Goal: Task Accomplishment & Management: Use online tool/utility

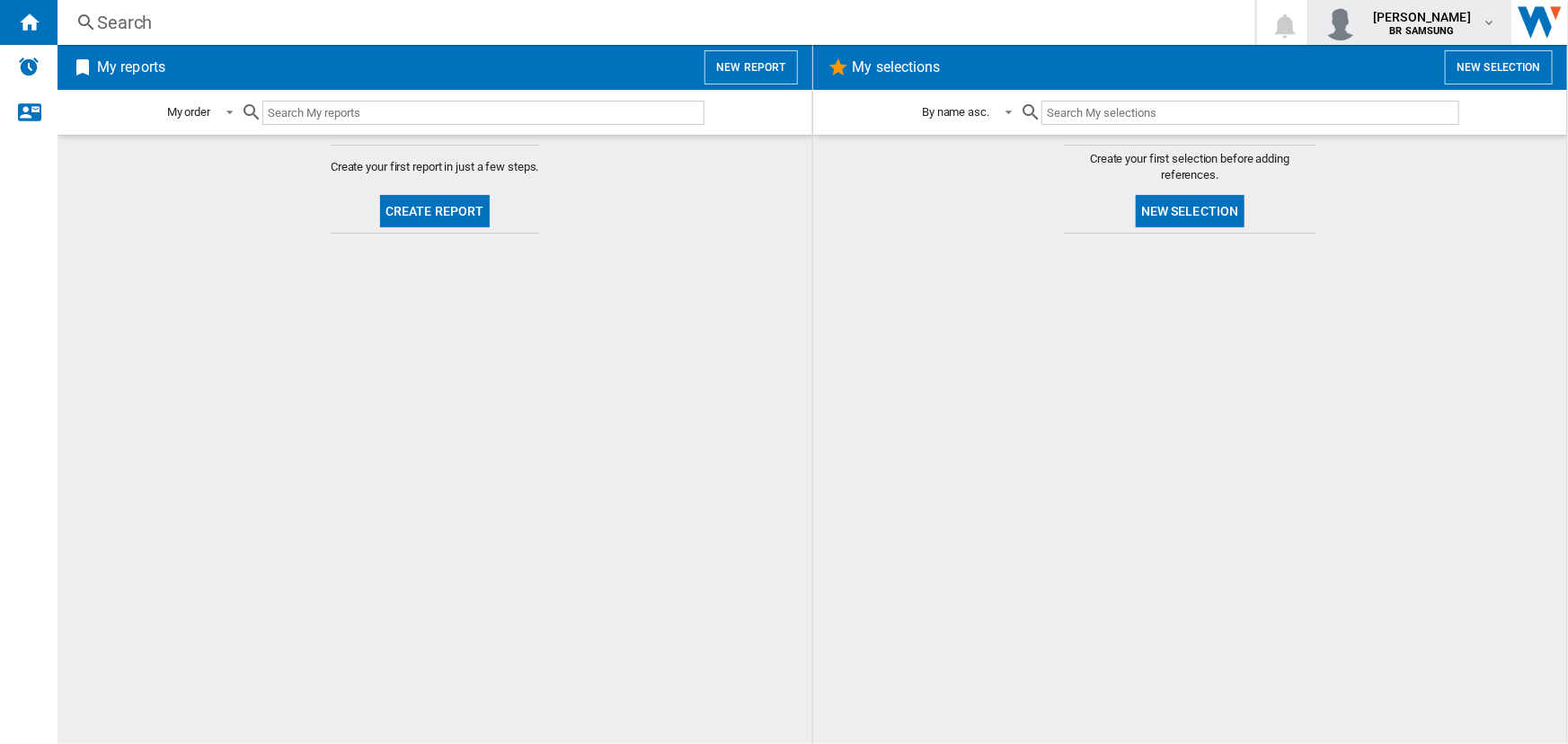
click at [1390, 31] on b "BR SAMSUNG" at bounding box center [1421, 31] width 64 height 12
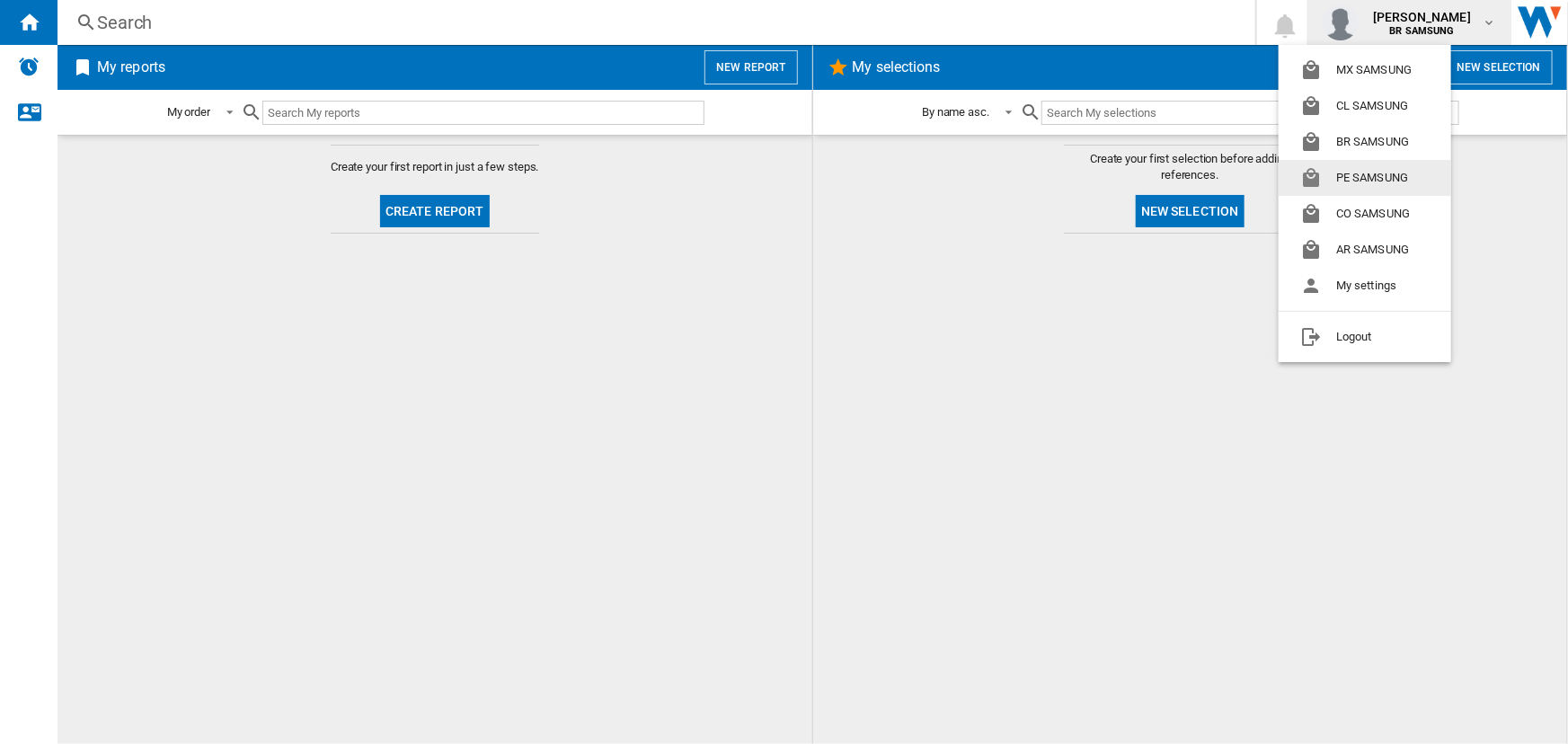
click at [1369, 182] on button "PE SAMSUNG" at bounding box center [1365, 177] width 173 height 36
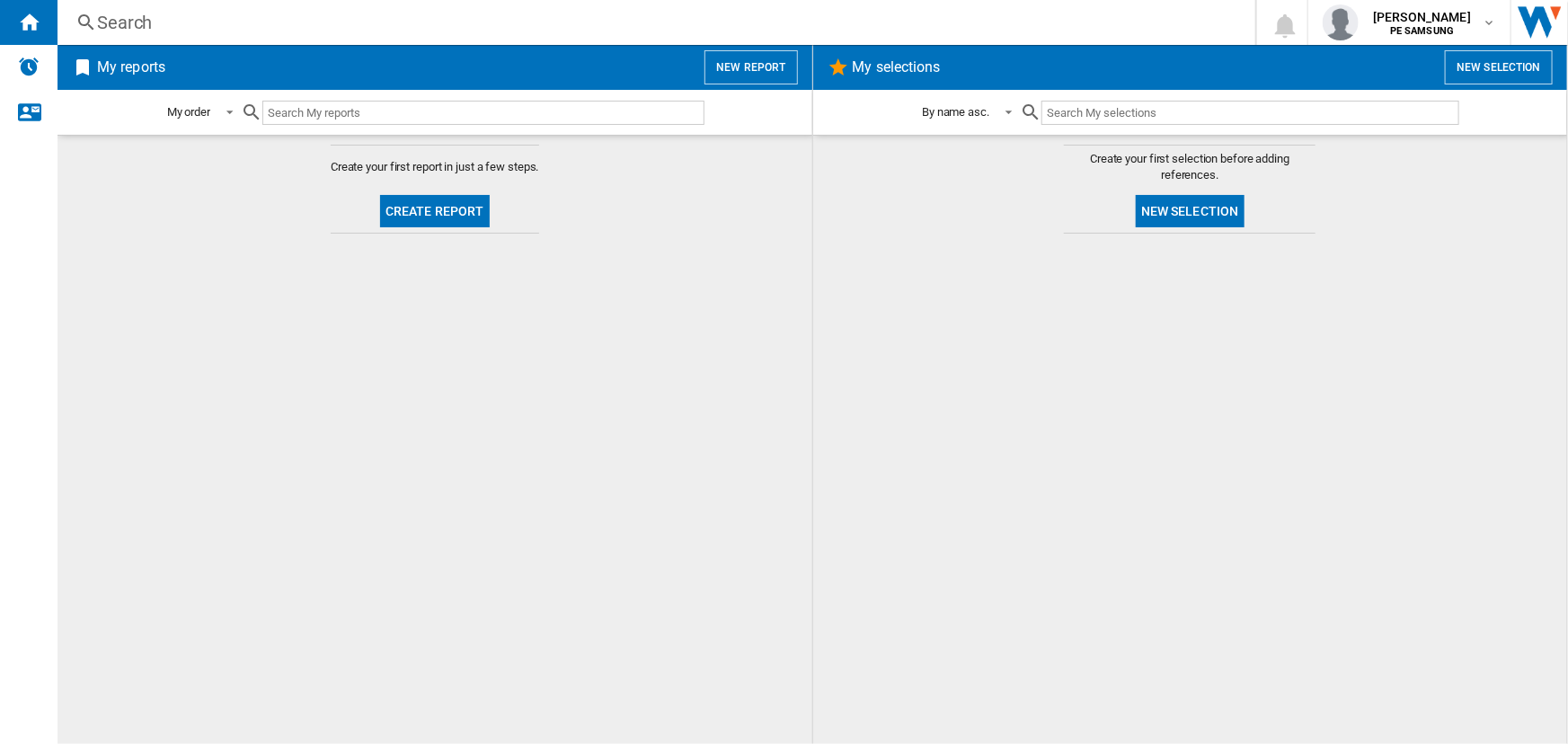
click at [606, 313] on md-content "Create your first report in just a few steps. Create report" at bounding box center [435, 439] width 755 height 610
click at [456, 220] on button "Create report" at bounding box center [434, 211] width 109 height 33
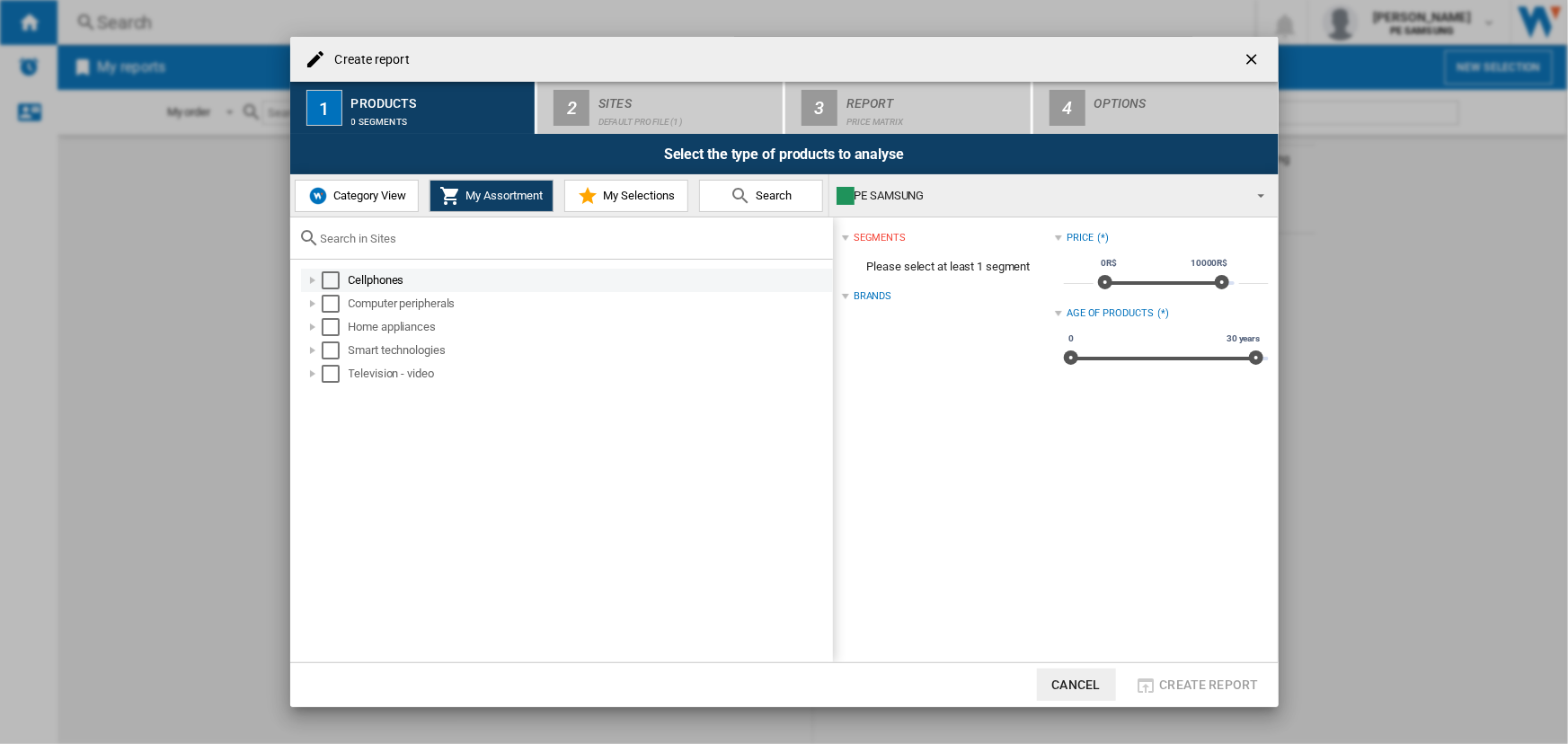
click at [324, 280] on div "Select" at bounding box center [330, 280] width 18 height 18
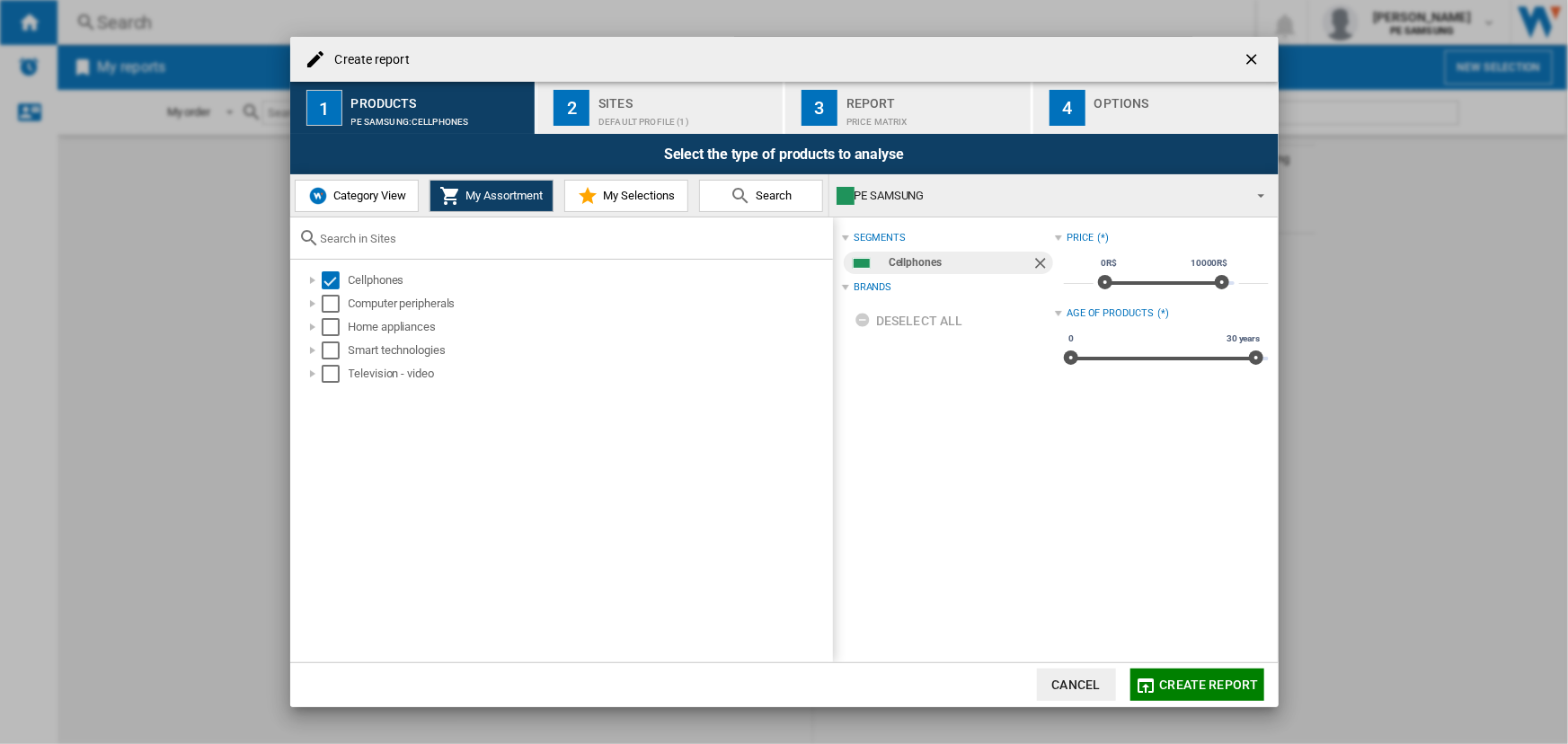
click at [608, 117] on div "Default profile (1)" at bounding box center [687, 118] width 177 height 19
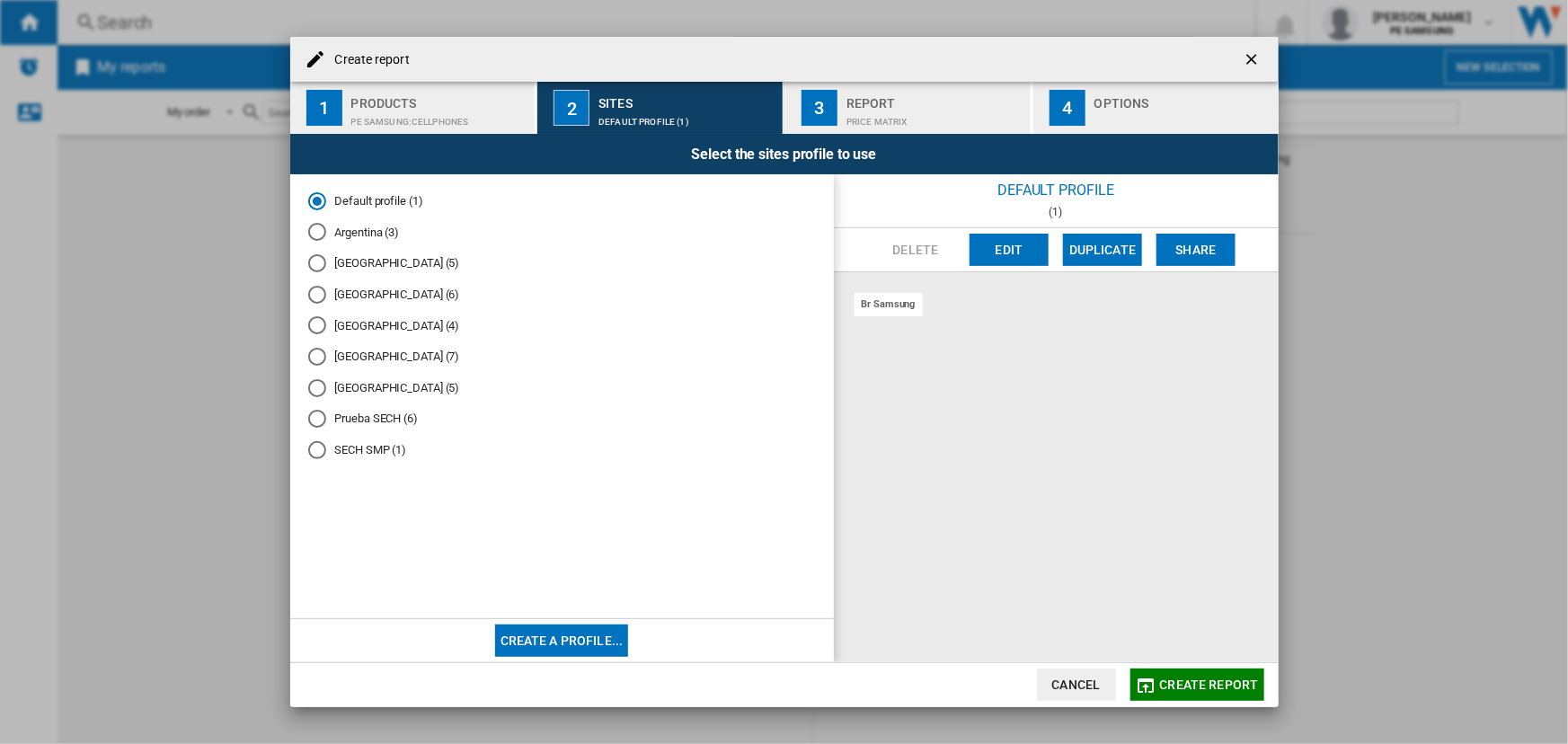
click at [315, 393] on div "Peru (5)" at bounding box center [316, 387] width 18 height 18
click at [988, 250] on button "Edit" at bounding box center [1009, 249] width 79 height 33
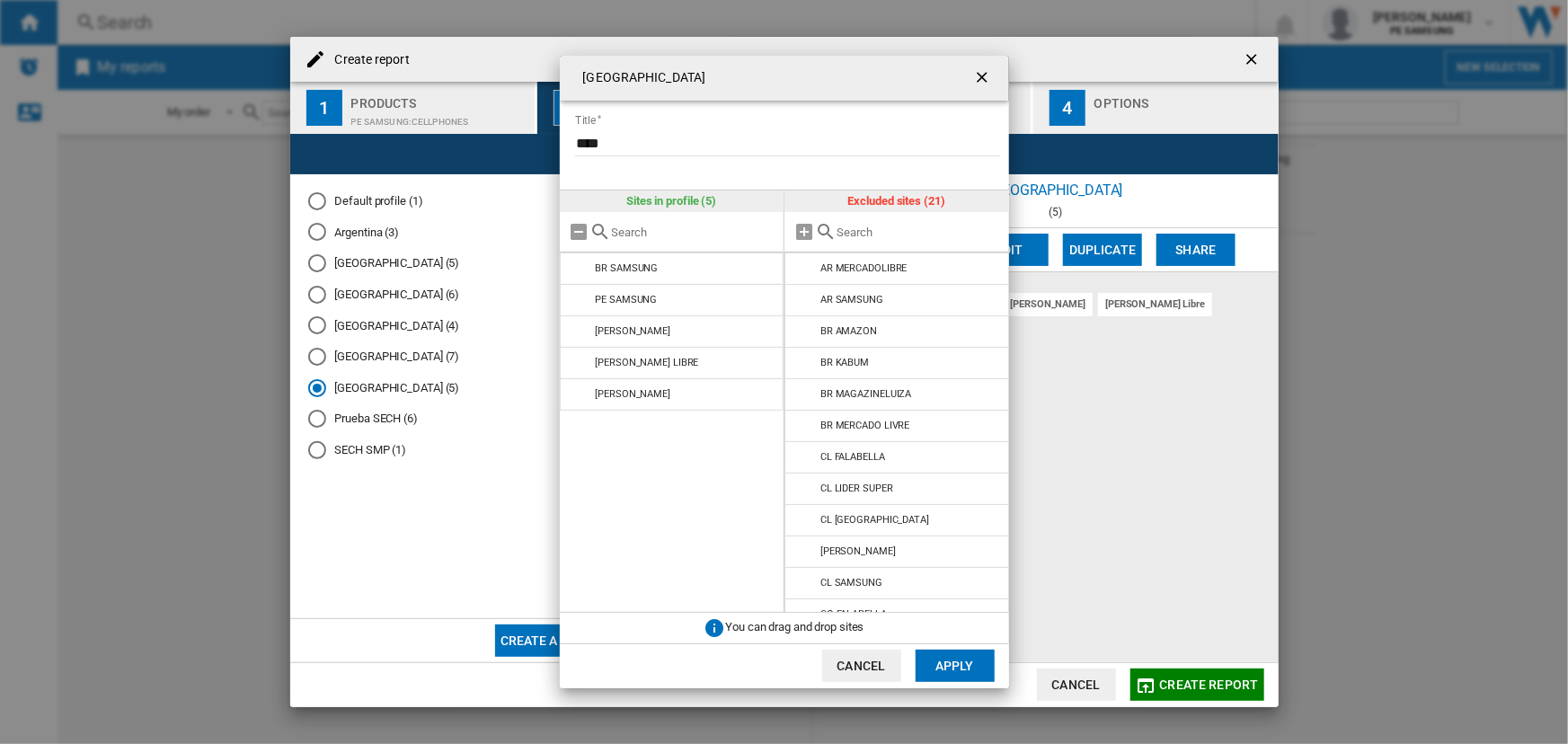
click at [982, 77] on ng-md-icon "getI18NText('BUTTONS.CLOSE_DIALOG')" at bounding box center [984, 78] width 21 height 21
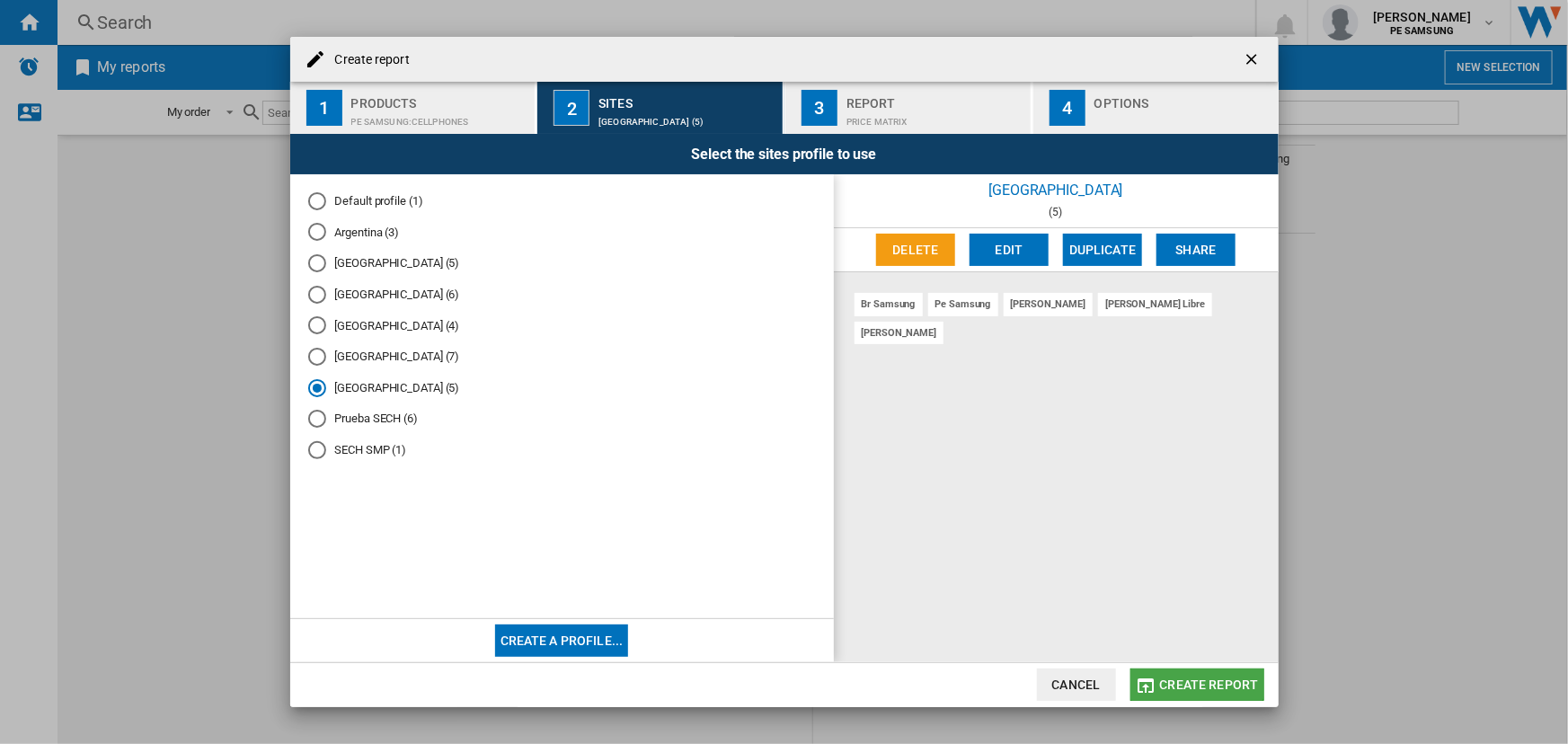
click at [1197, 679] on span "Create report" at bounding box center [1210, 684] width 99 height 14
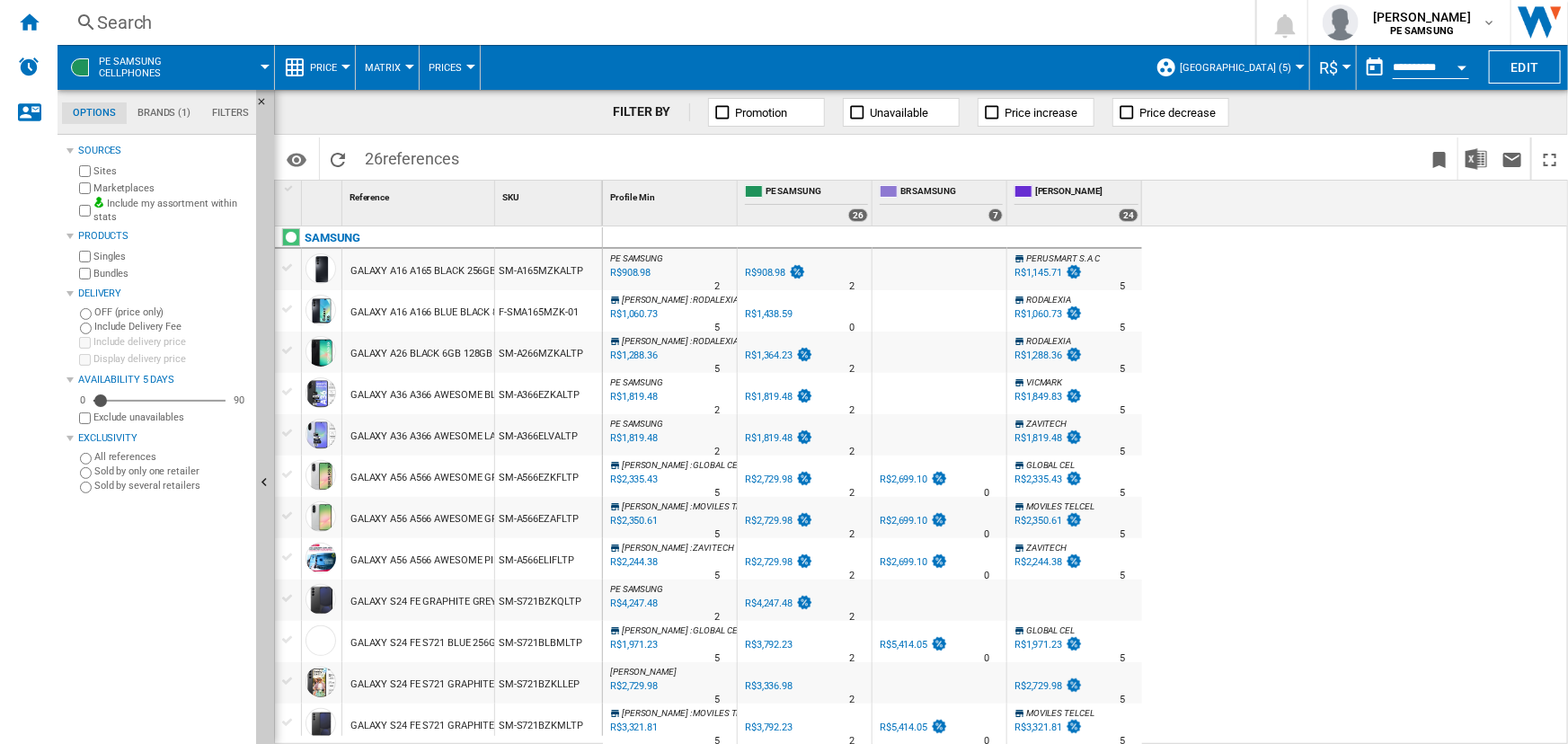
click at [1322, 69] on span "R$" at bounding box center [1328, 68] width 19 height 19
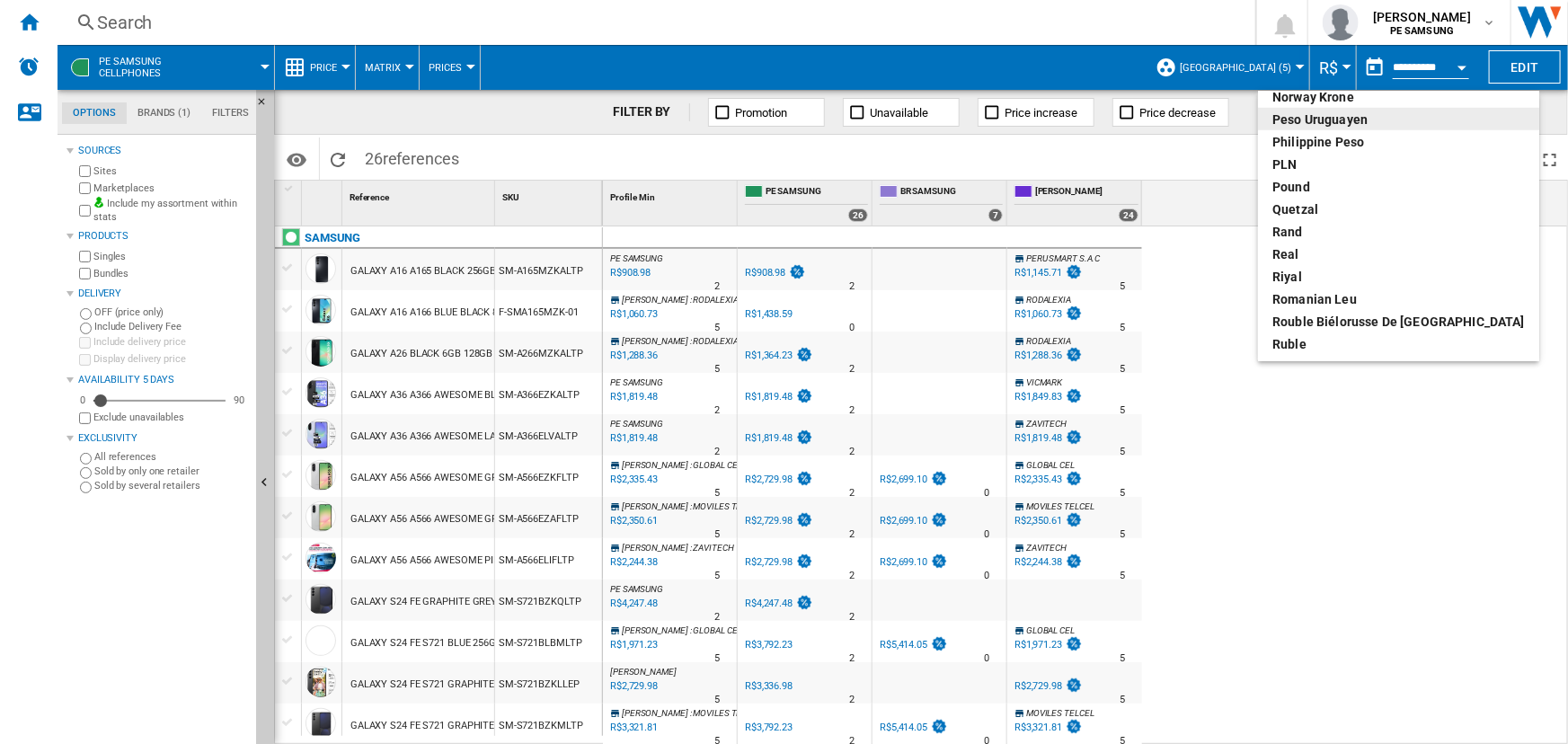
scroll to position [817, 0]
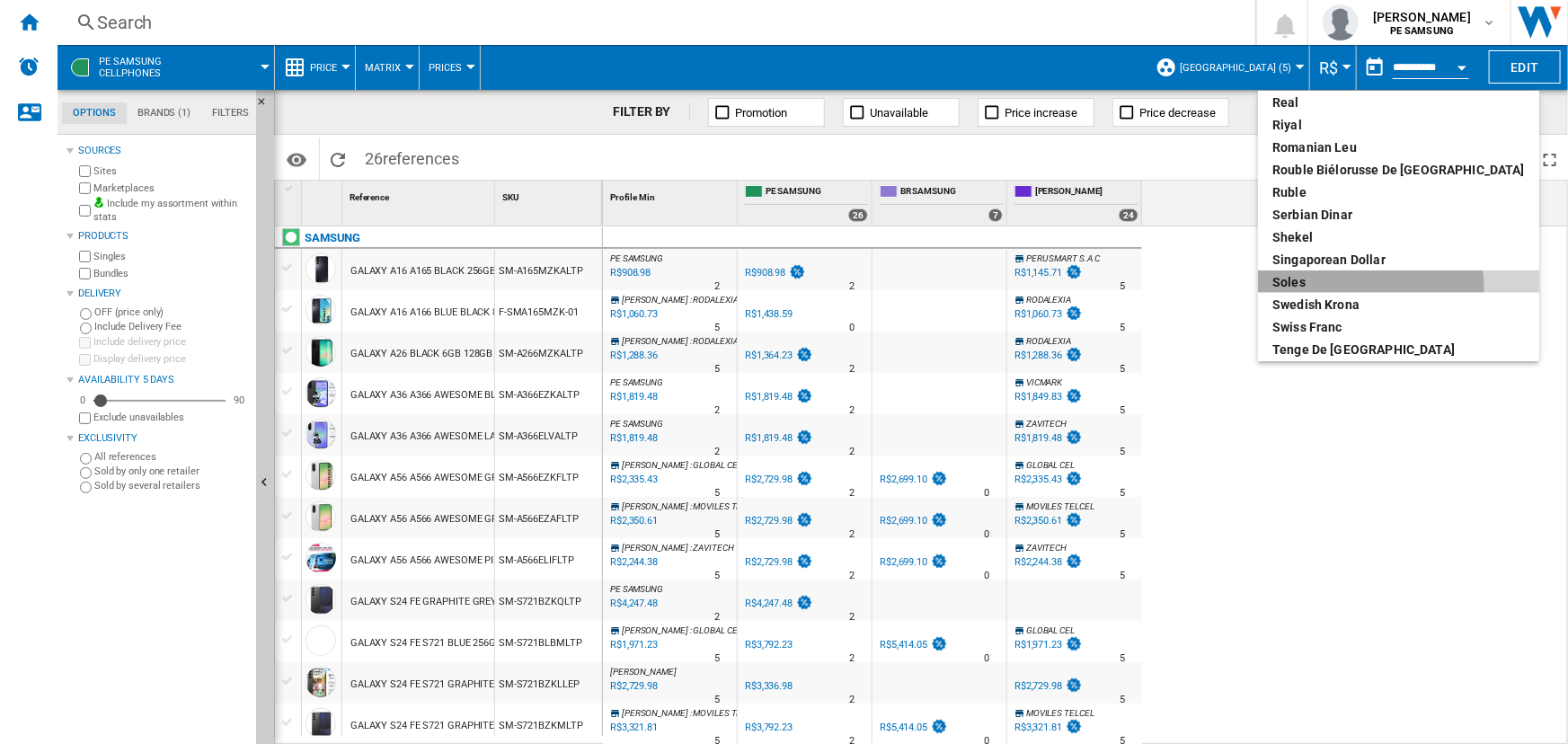
click at [1370, 288] on div "soles" at bounding box center [1398, 282] width 253 height 18
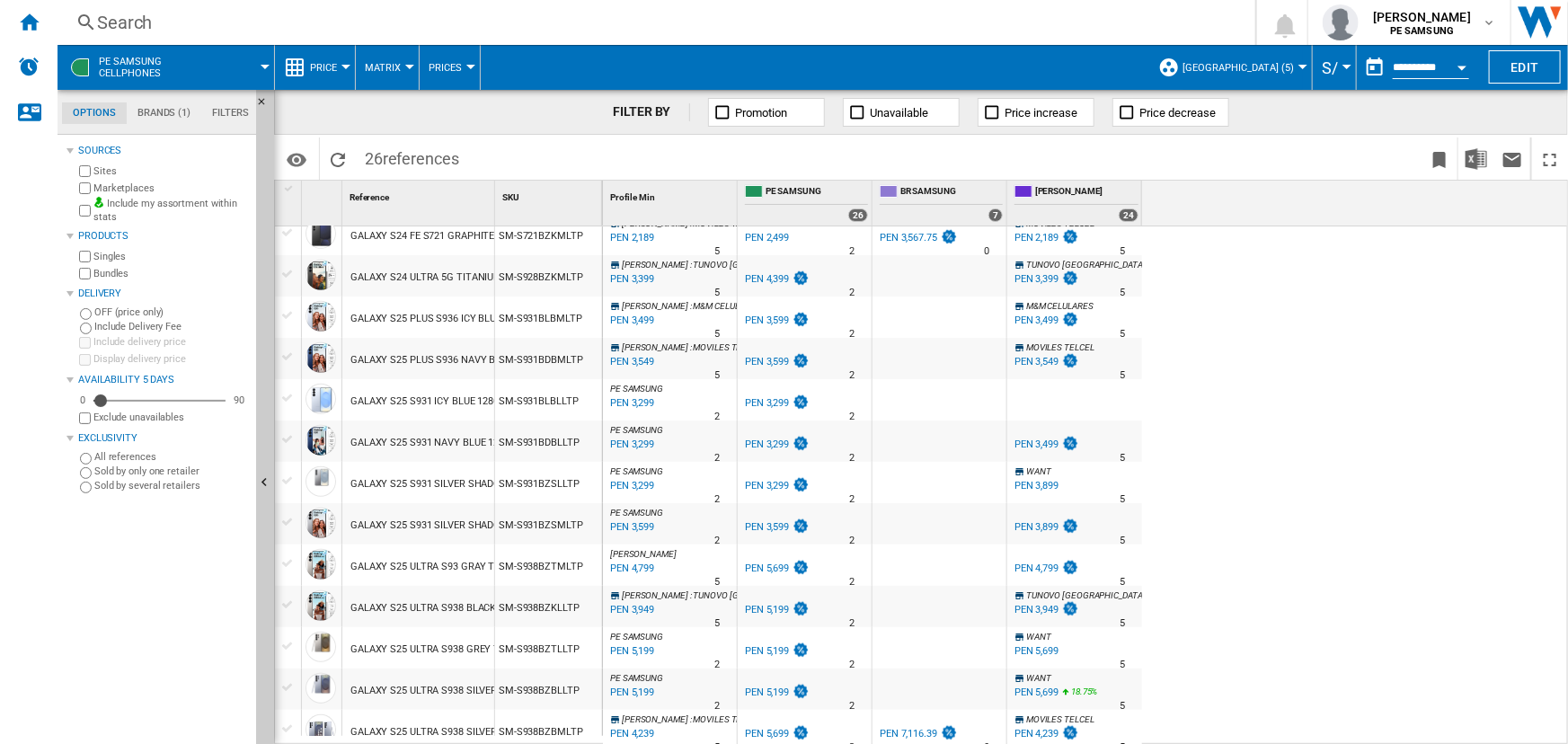
scroll to position [577, 0]
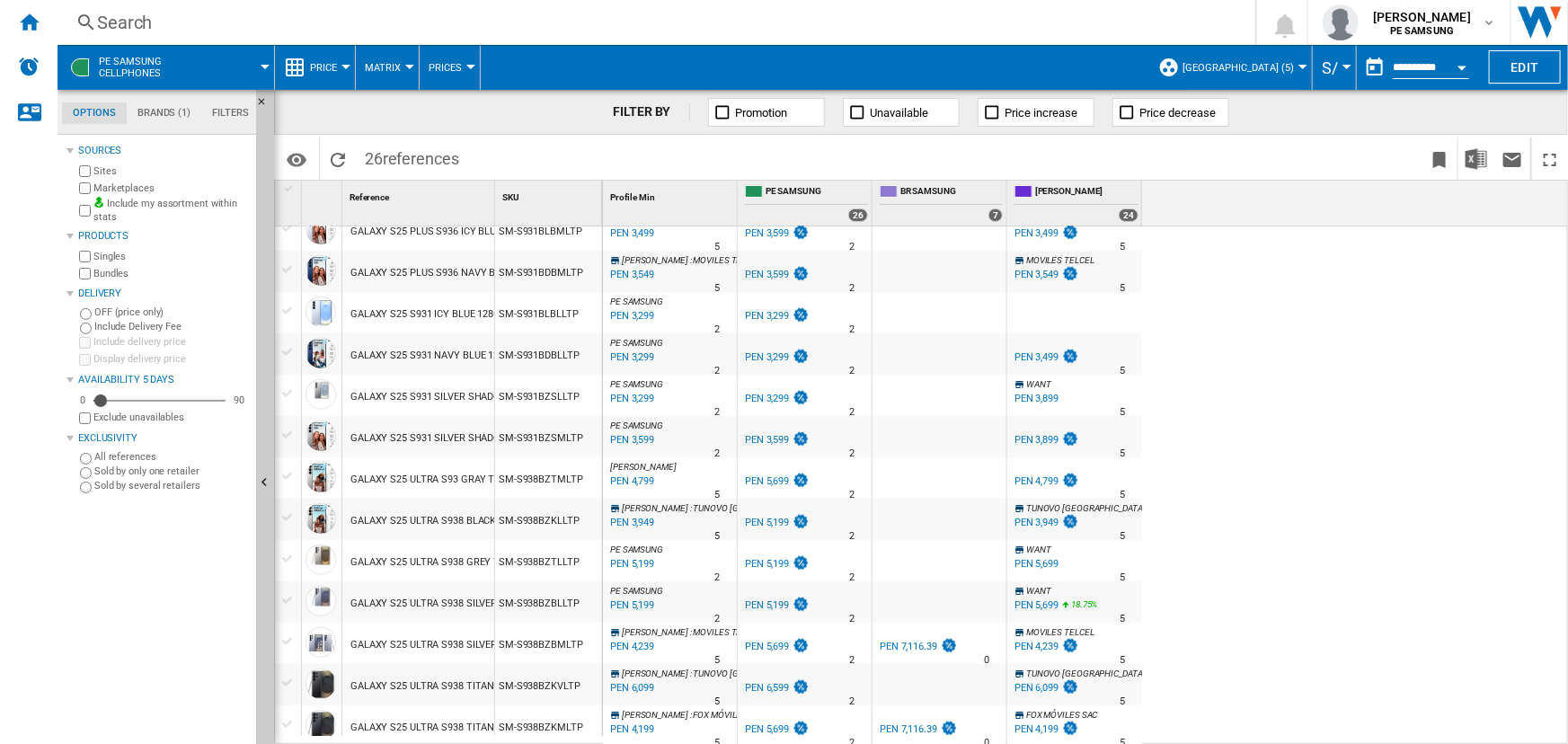
drag, startPoint x: 366, startPoint y: 160, endPoint x: 525, endPoint y: 158, distance: 159.0
click at [525, 158] on div "Identifiers SKU - Stock Keeping Unit EAN - European Article Numbering Show SKU'…" at bounding box center [921, 157] width 1294 height 45
click at [1477, 153] on img "Download in Excel" at bounding box center [1476, 159] width 21 height 21
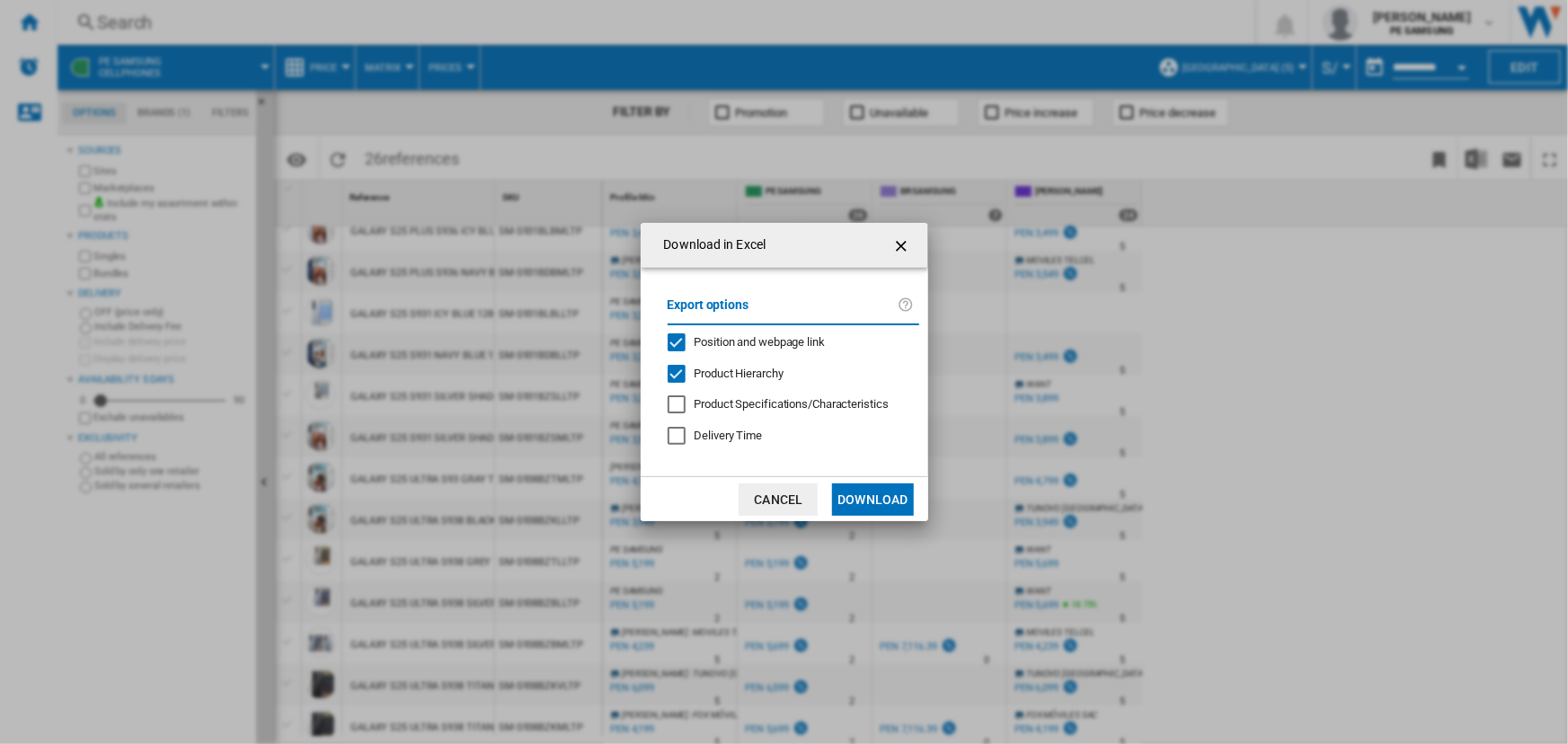
click at [883, 497] on button "Download" at bounding box center [872, 499] width 81 height 33
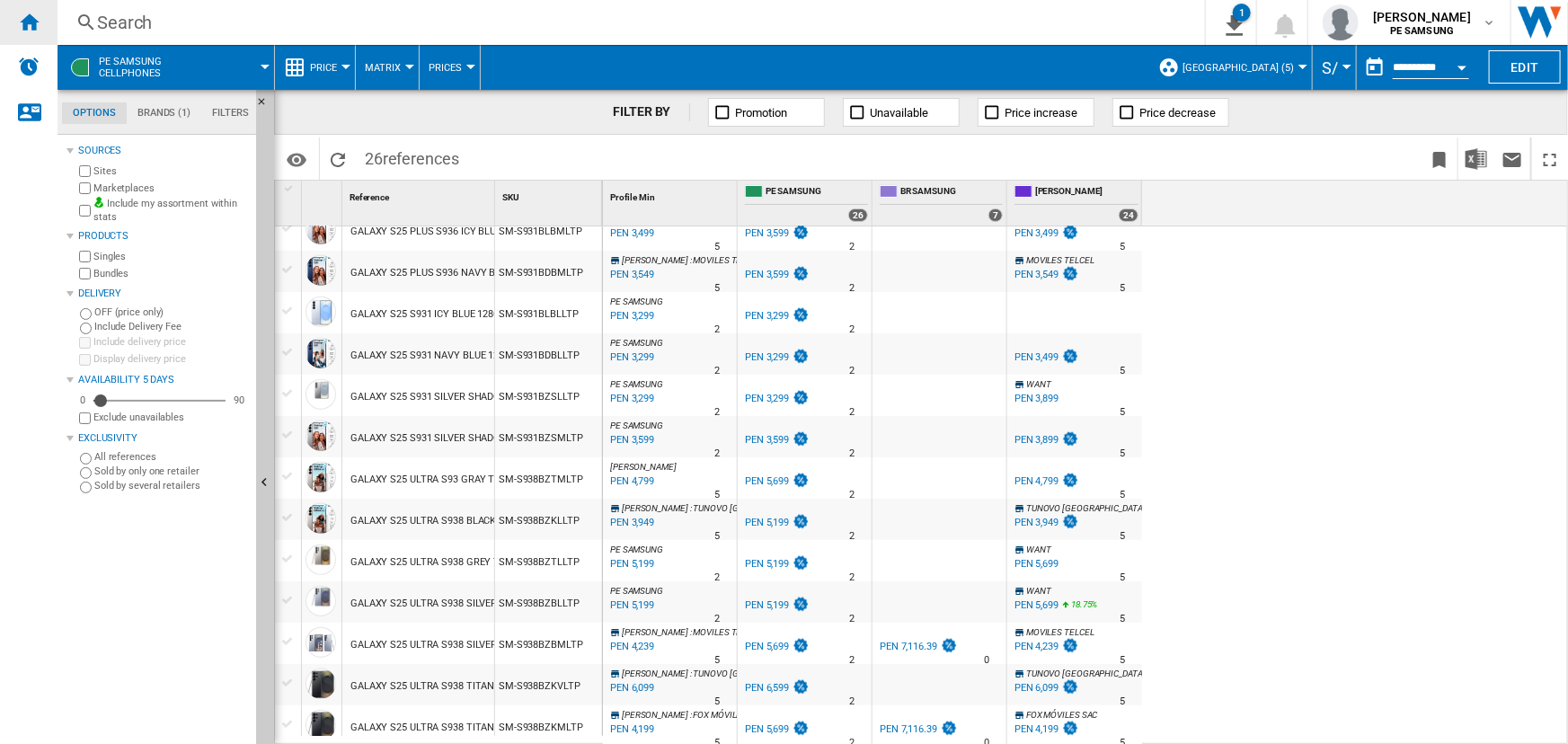
click at [45, 21] on div "Home" at bounding box center [29, 22] width 58 height 45
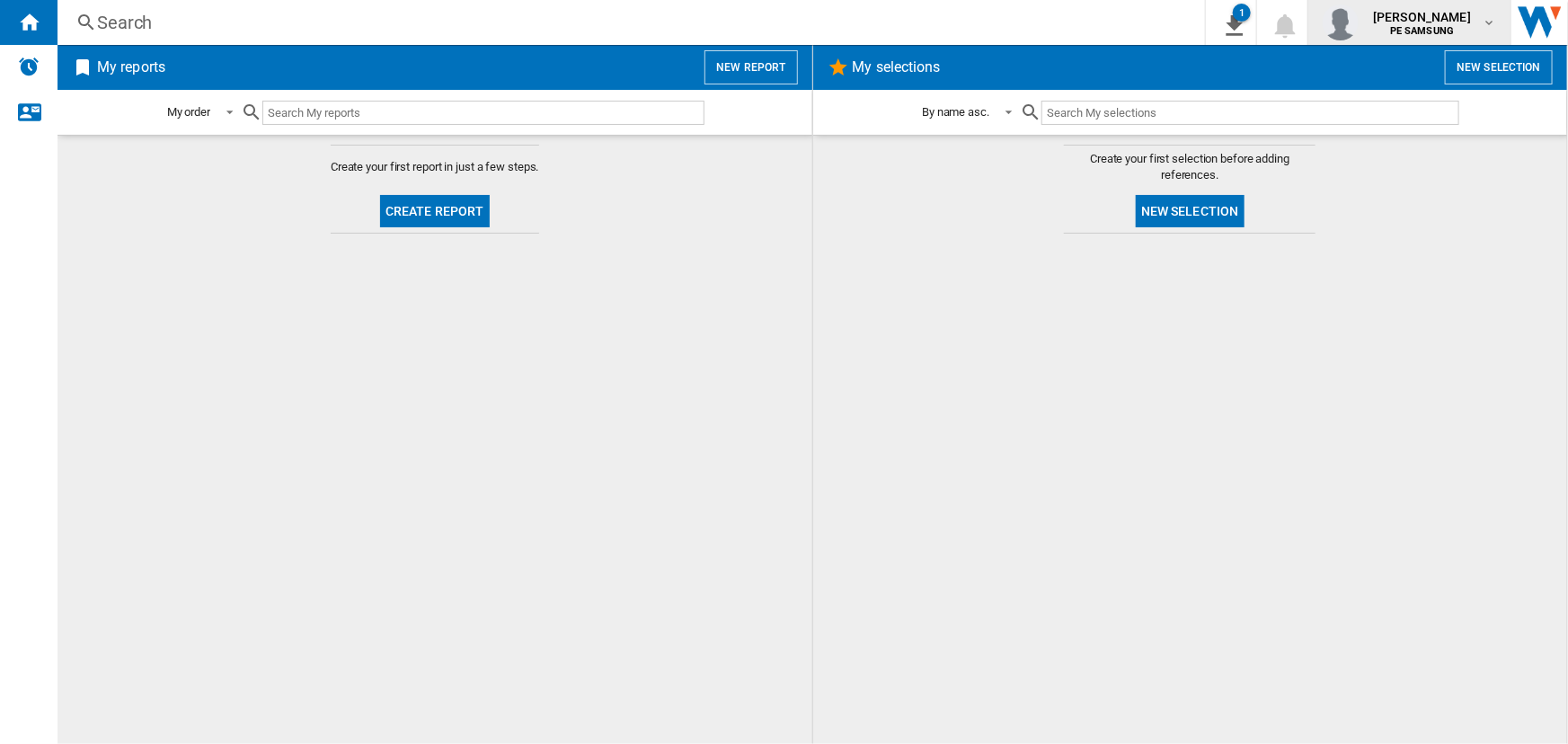
click at [1407, 11] on span "[PERSON_NAME]" at bounding box center [1421, 17] width 98 height 18
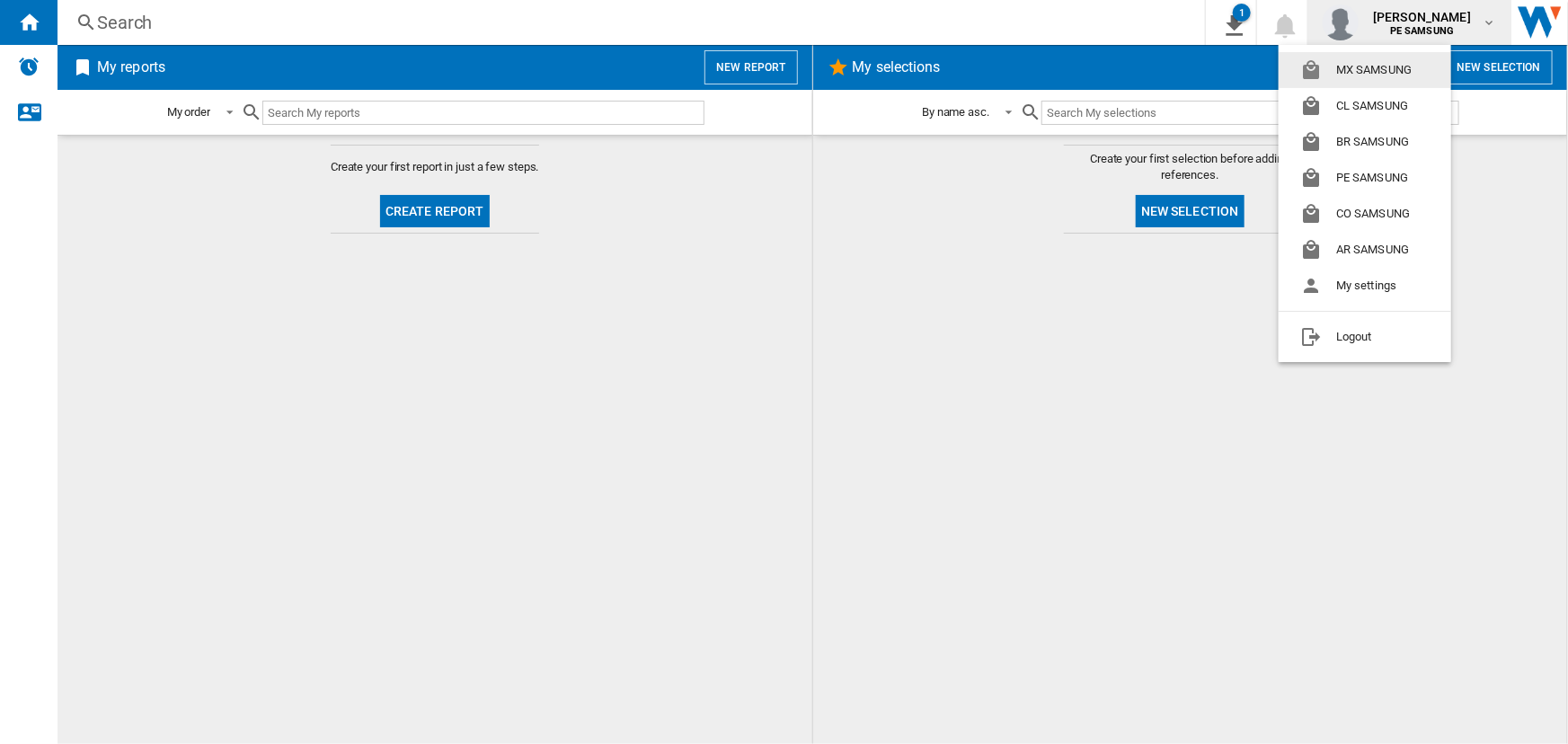
click at [1365, 75] on button "MX SAMSUNG" at bounding box center [1365, 70] width 173 height 36
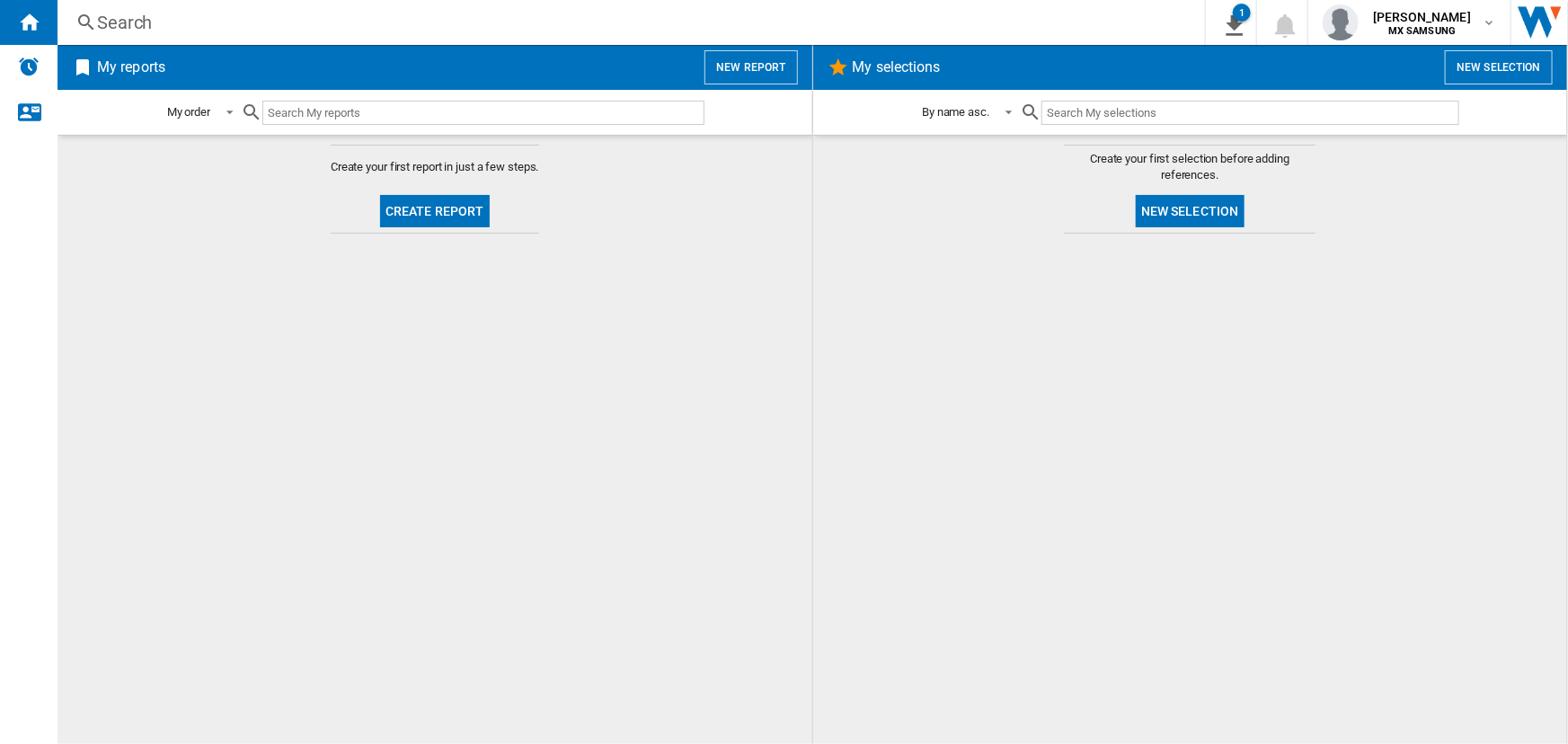
click at [599, 318] on md-content "Create your first report in just a few steps. Create report" at bounding box center [435, 439] width 755 height 610
click at [463, 207] on button "Create report" at bounding box center [434, 211] width 109 height 33
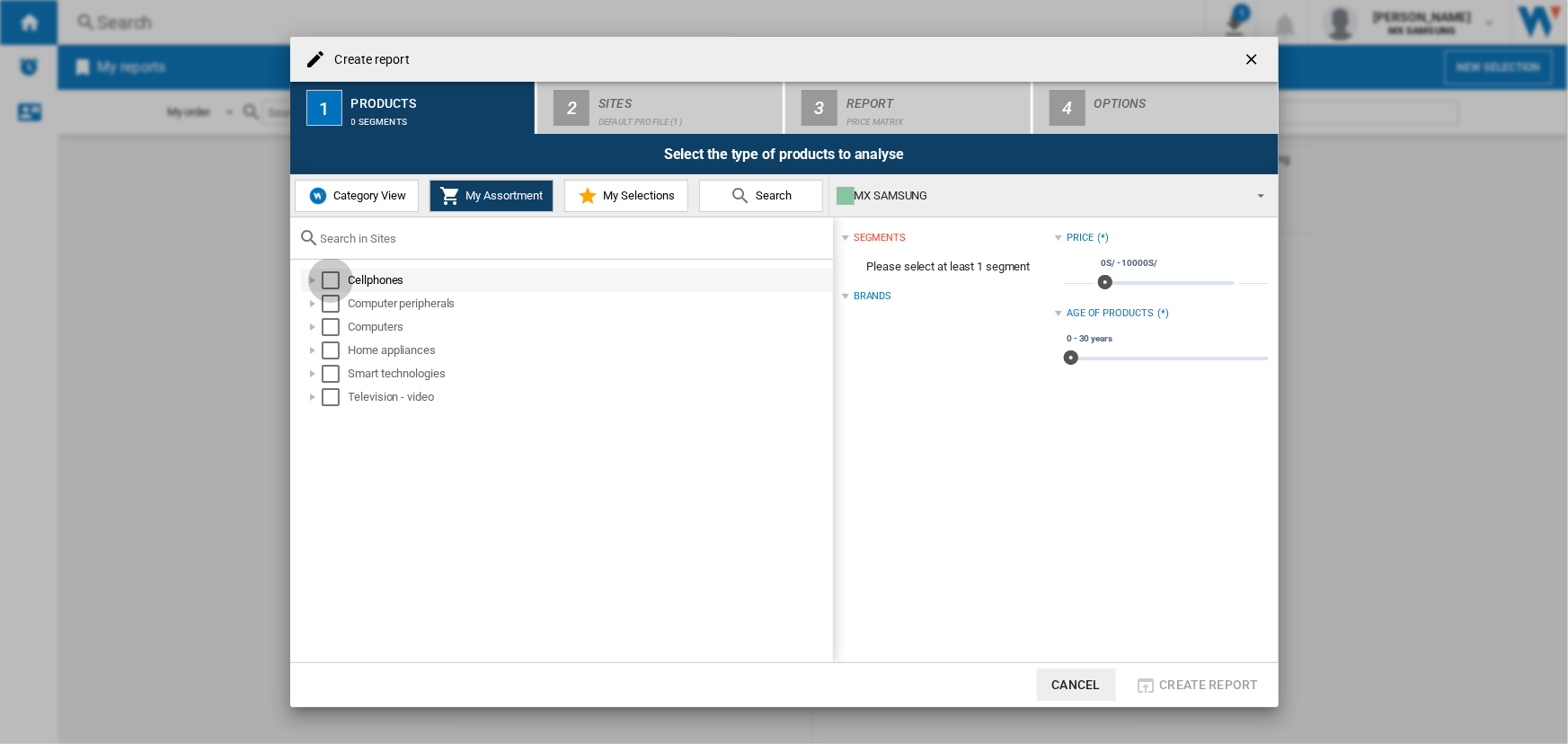
click at [328, 278] on div "Select" at bounding box center [330, 280] width 18 height 18
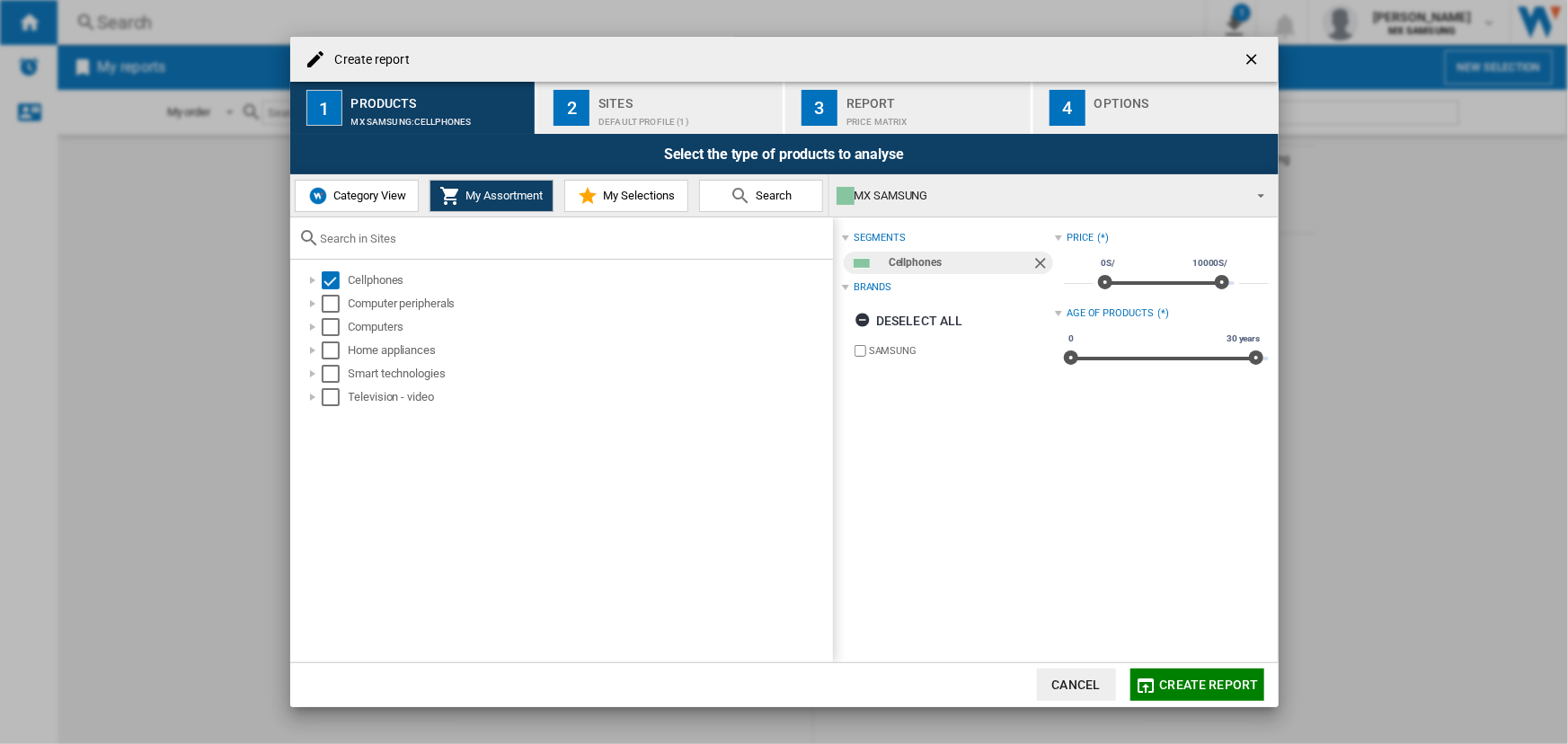
click at [1195, 678] on span "Create report" at bounding box center [1210, 684] width 99 height 14
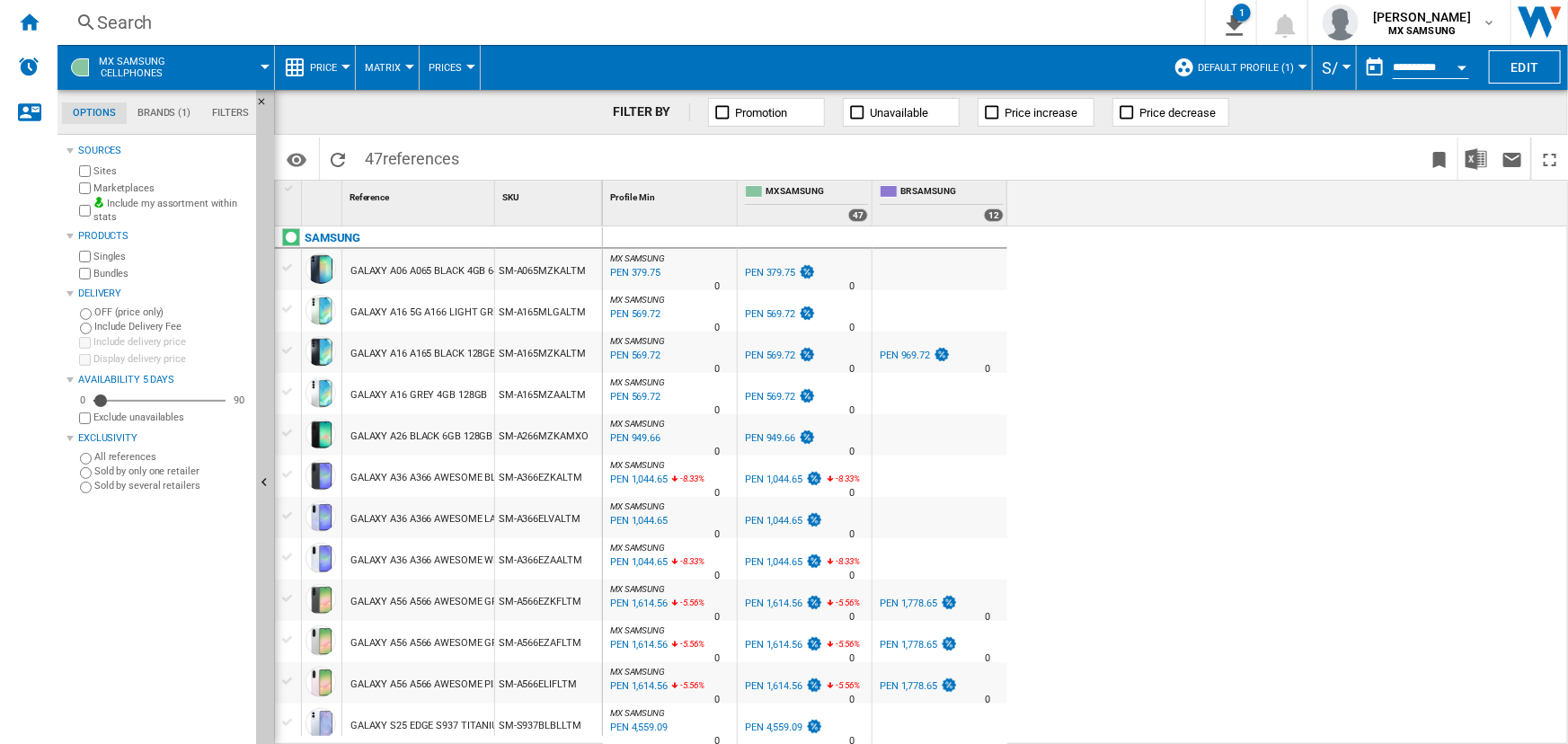
click at [1252, 69] on span "Default profile (1)" at bounding box center [1245, 67] width 96 height 12
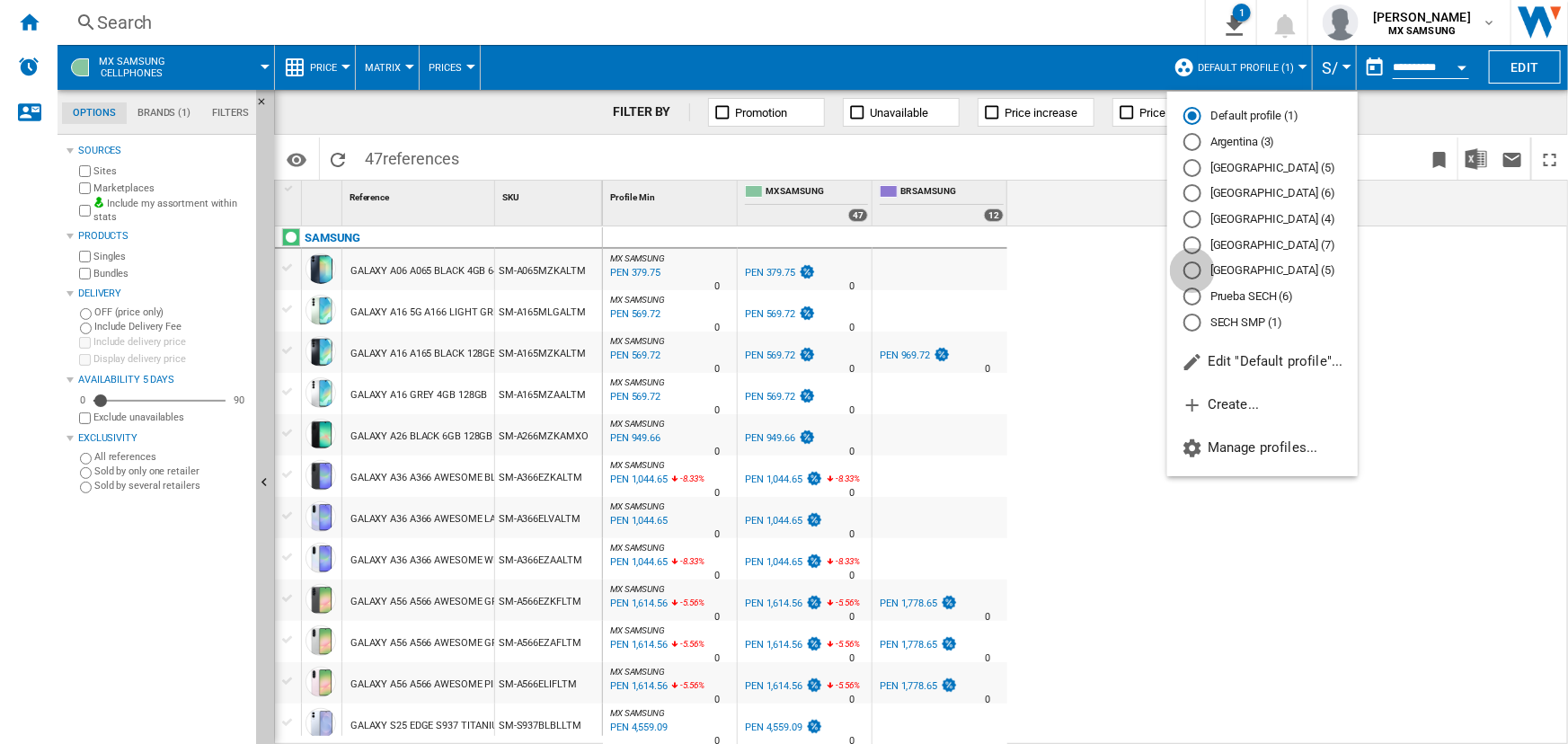
click at [1196, 276] on div "Peru (5)" at bounding box center [1192, 270] width 18 height 18
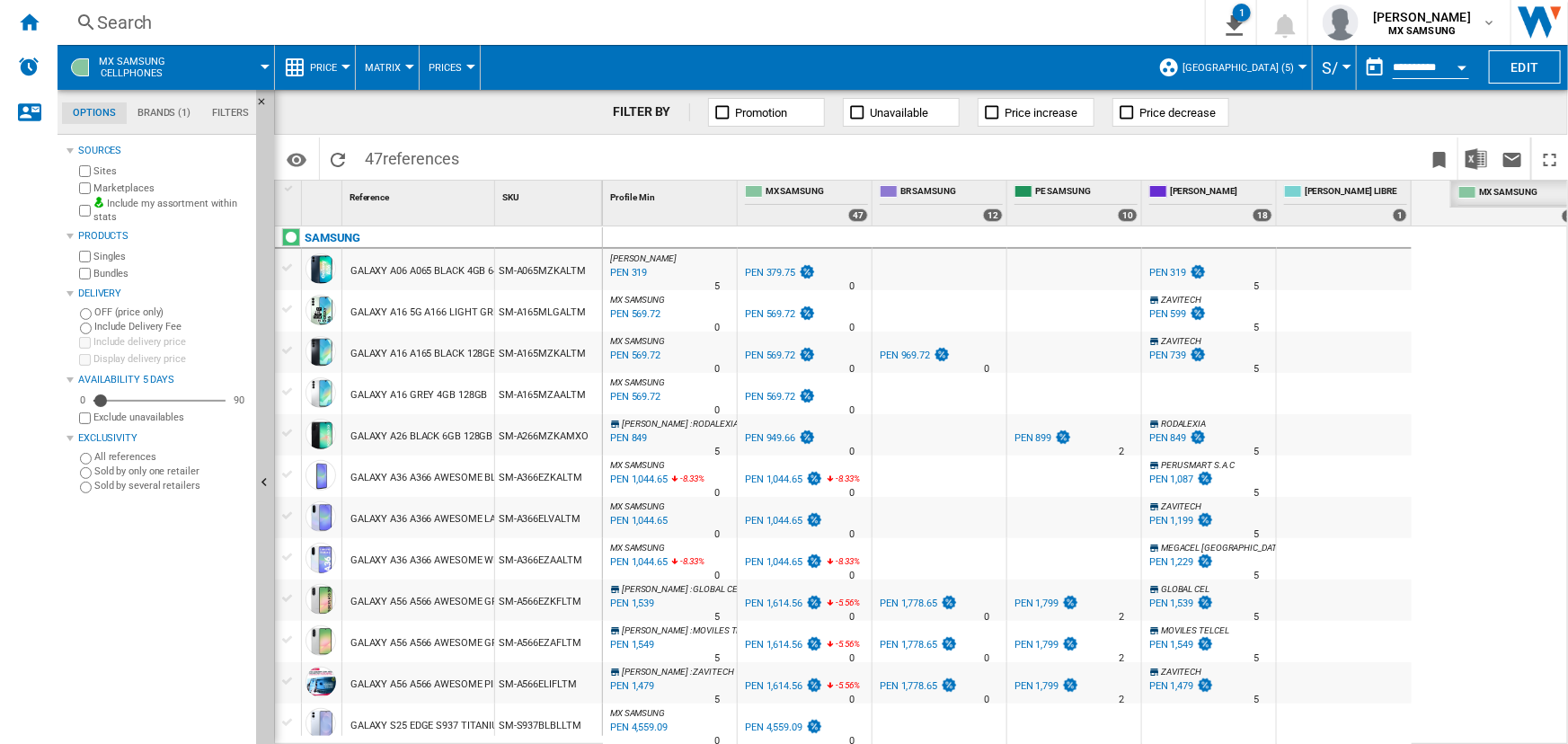
drag, startPoint x: 790, startPoint y: 189, endPoint x: 1503, endPoint y: 203, distance: 713.1
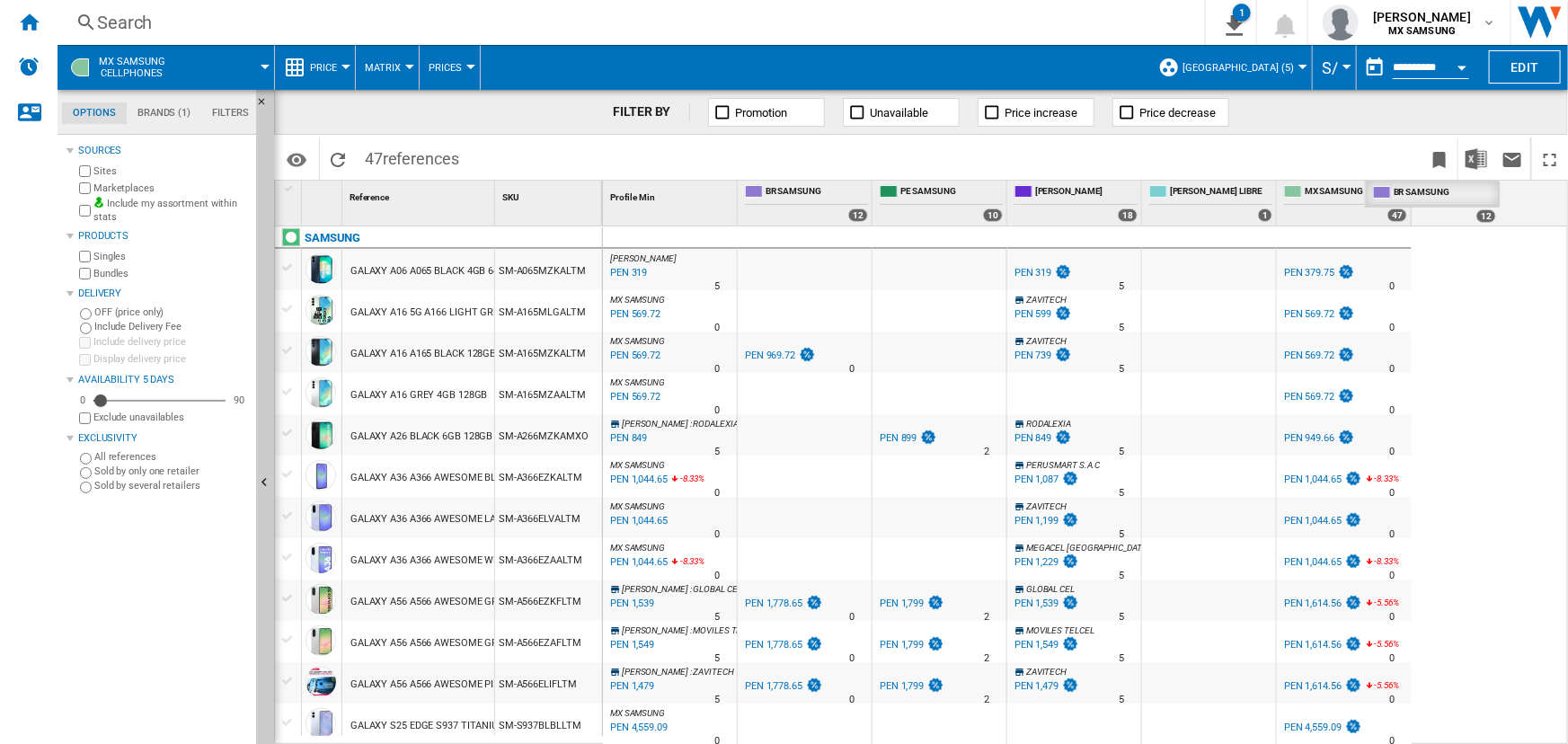
drag, startPoint x: 783, startPoint y: 192, endPoint x: 1426, endPoint y: 197, distance: 643.0
